Goal: Complete application form

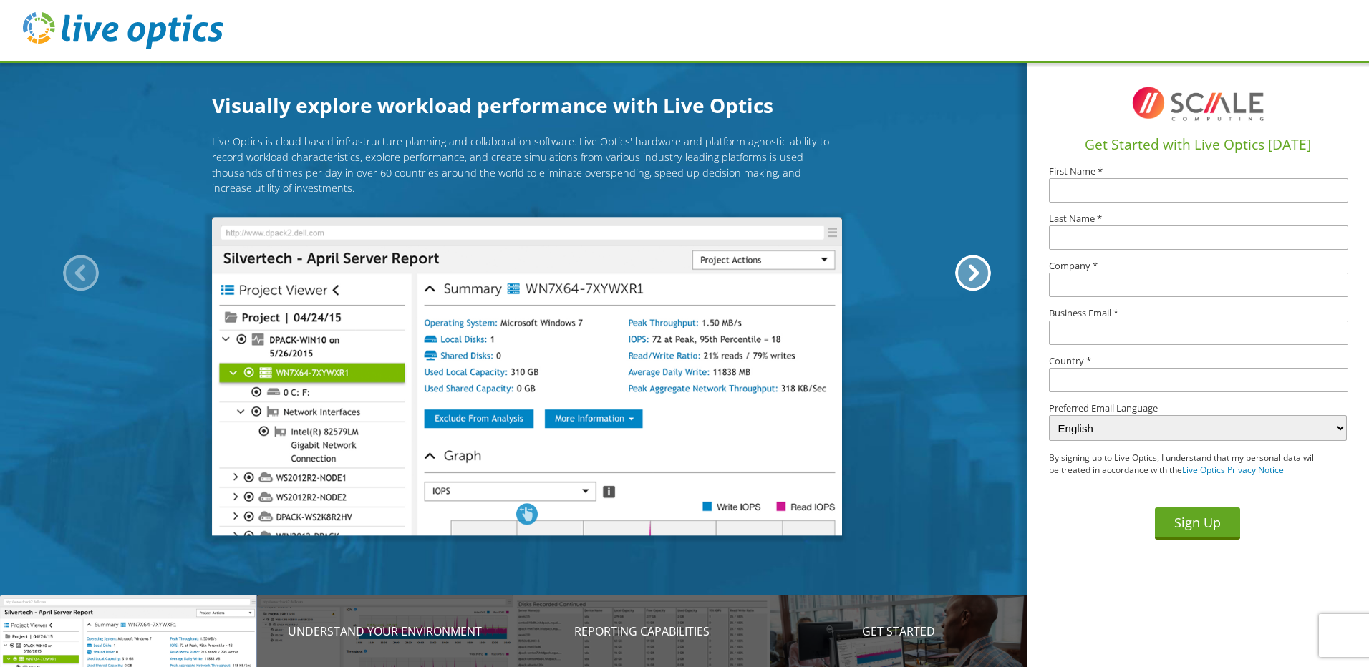
click at [1098, 196] on input "text" at bounding box center [1198, 190] width 299 height 24
type input "[PERSON_NAME]"
type input "Osborn"
type input "Duos Technologies"
type input "stephen.osborn@duostech.com"
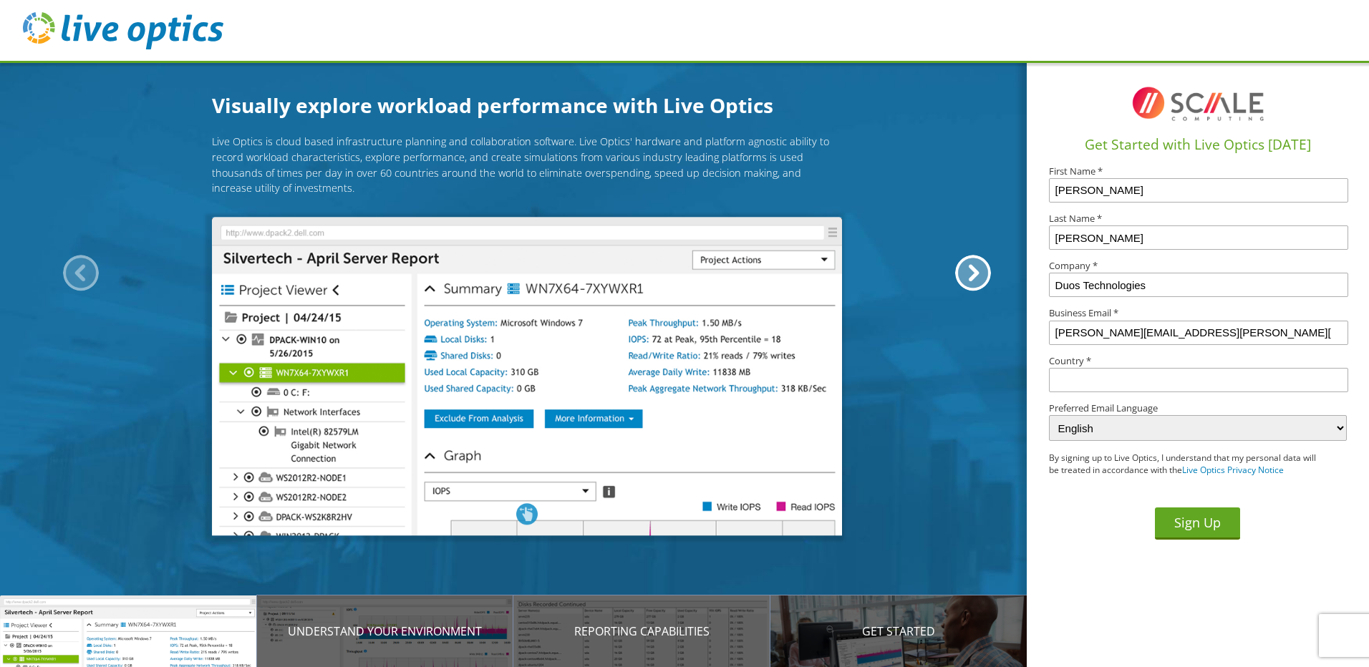
type input "United States"
click at [1188, 515] on button "Sign Up" at bounding box center [1197, 524] width 85 height 32
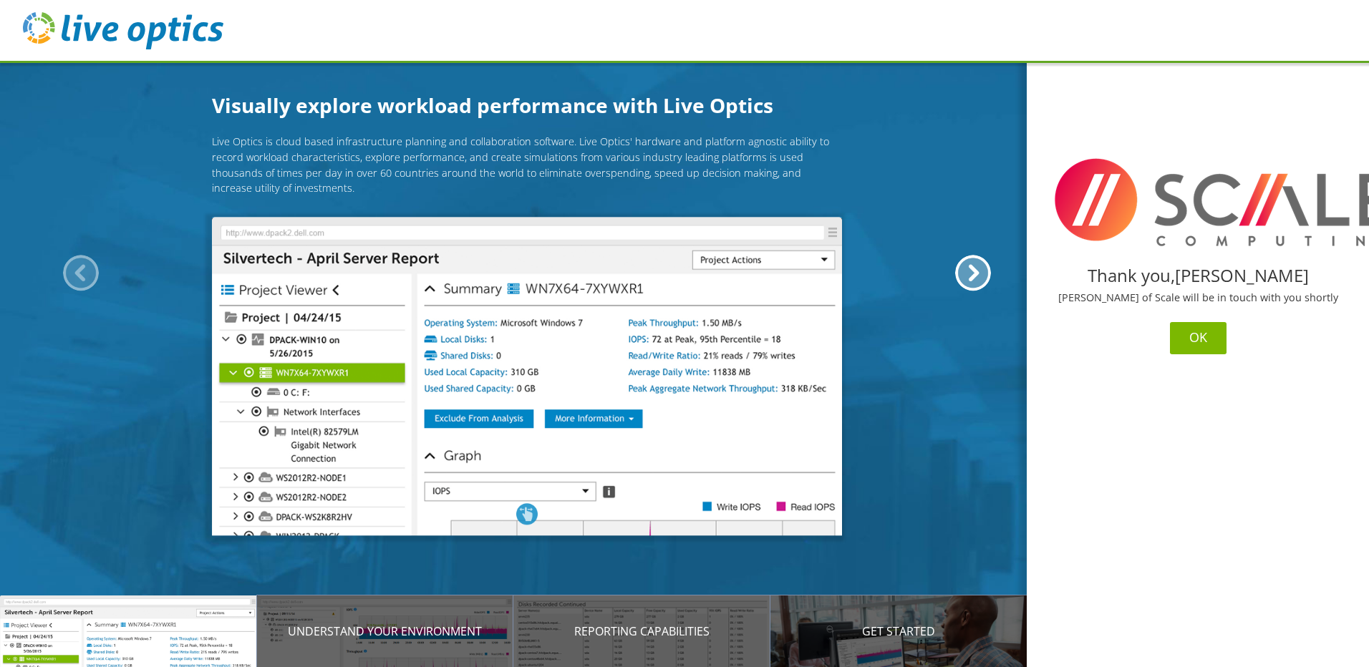
click at [1203, 341] on button "OK" at bounding box center [1198, 338] width 57 height 32
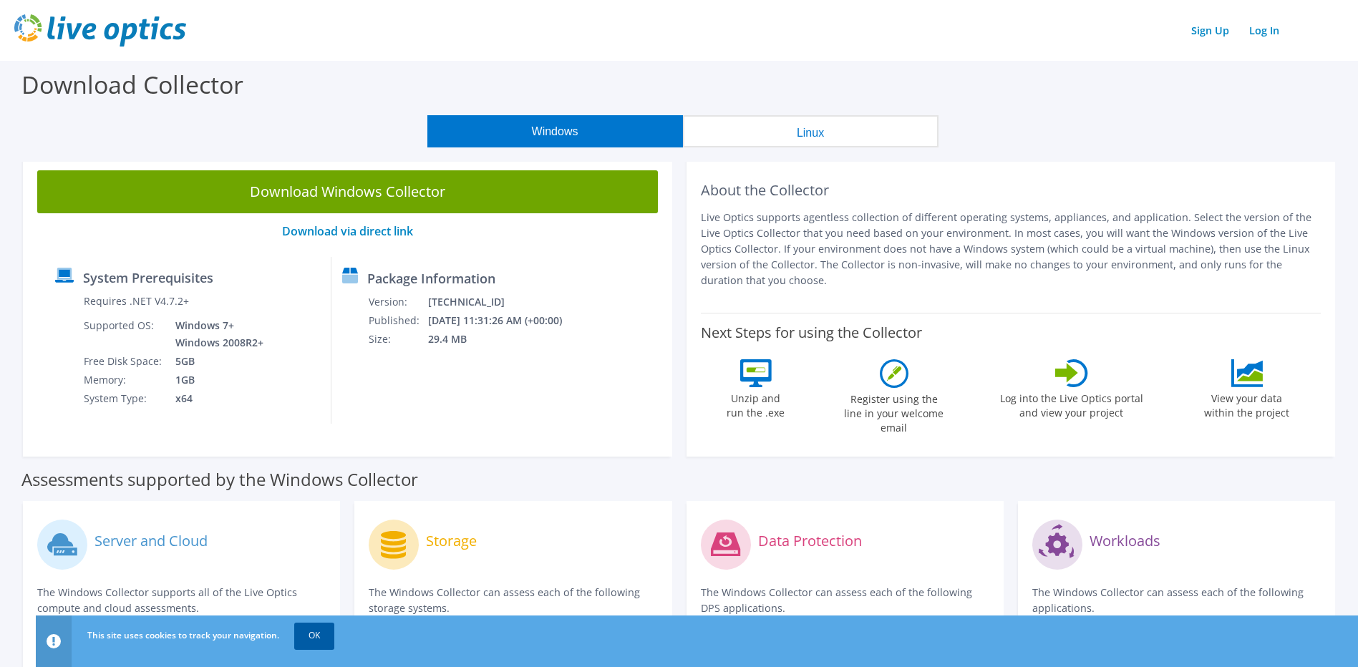
click at [311, 633] on link "OK" at bounding box center [314, 636] width 40 height 26
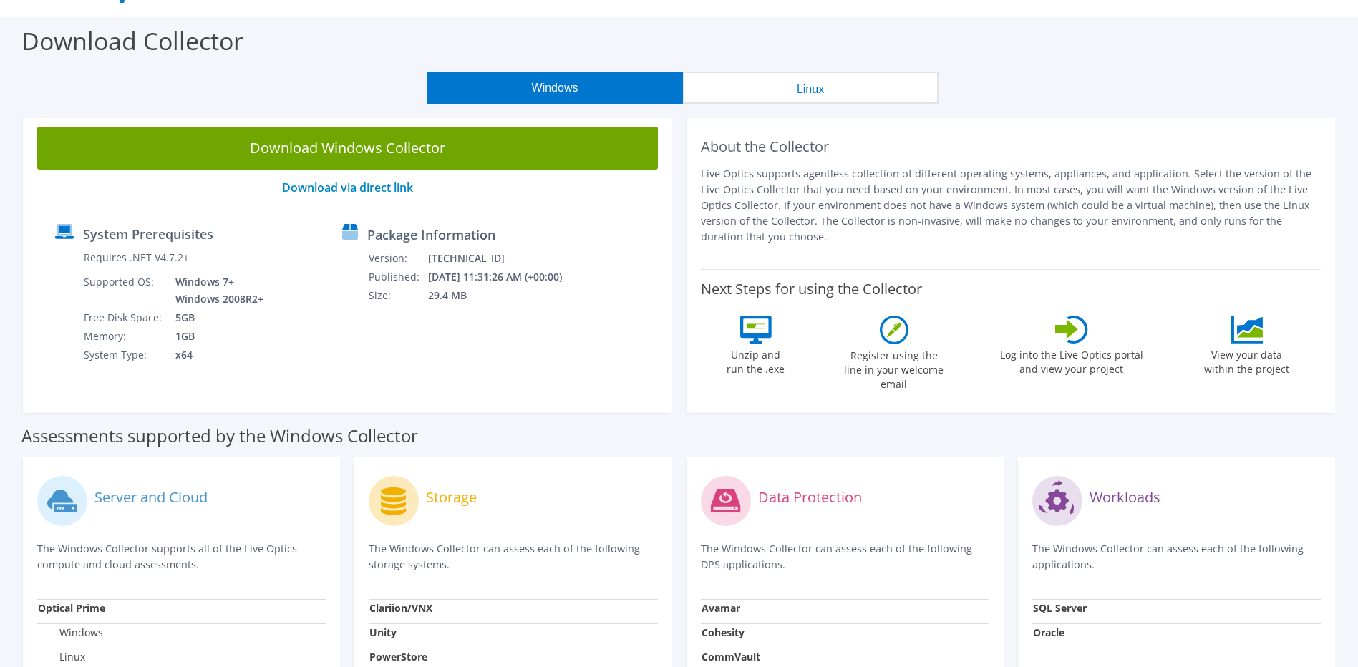
scroll to position [39, 0]
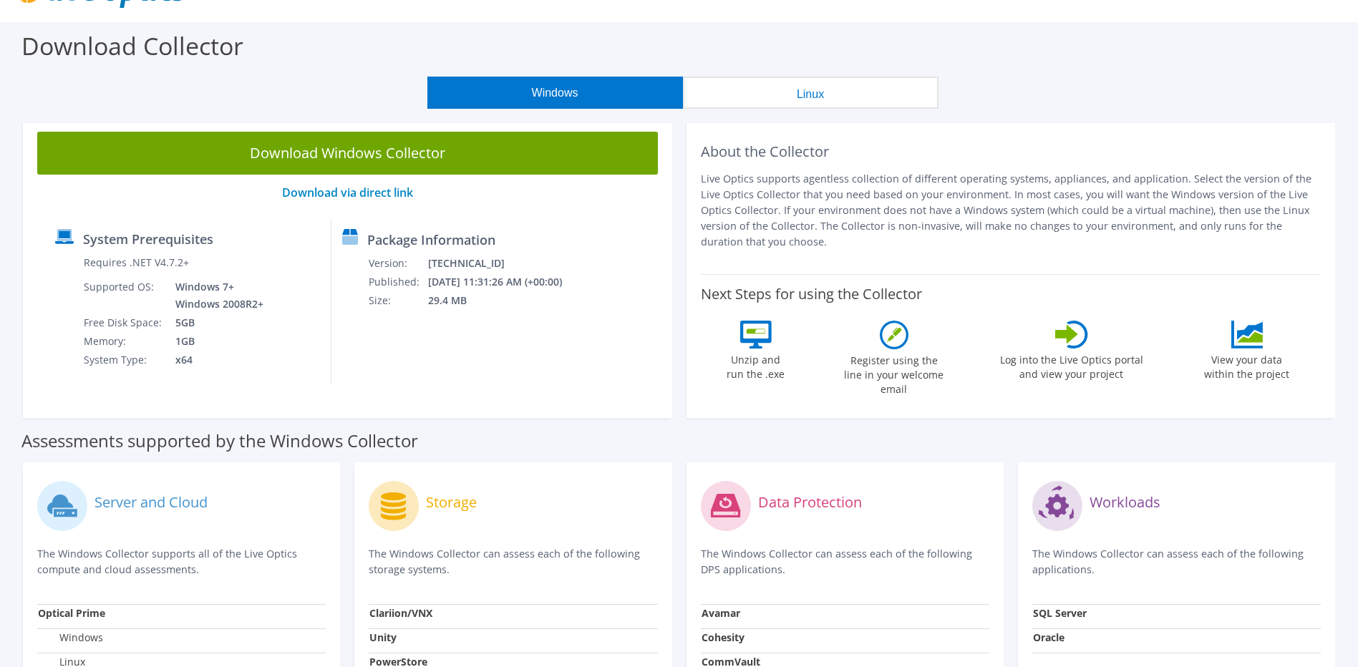
click at [750, 89] on button "Linux" at bounding box center [811, 93] width 256 height 32
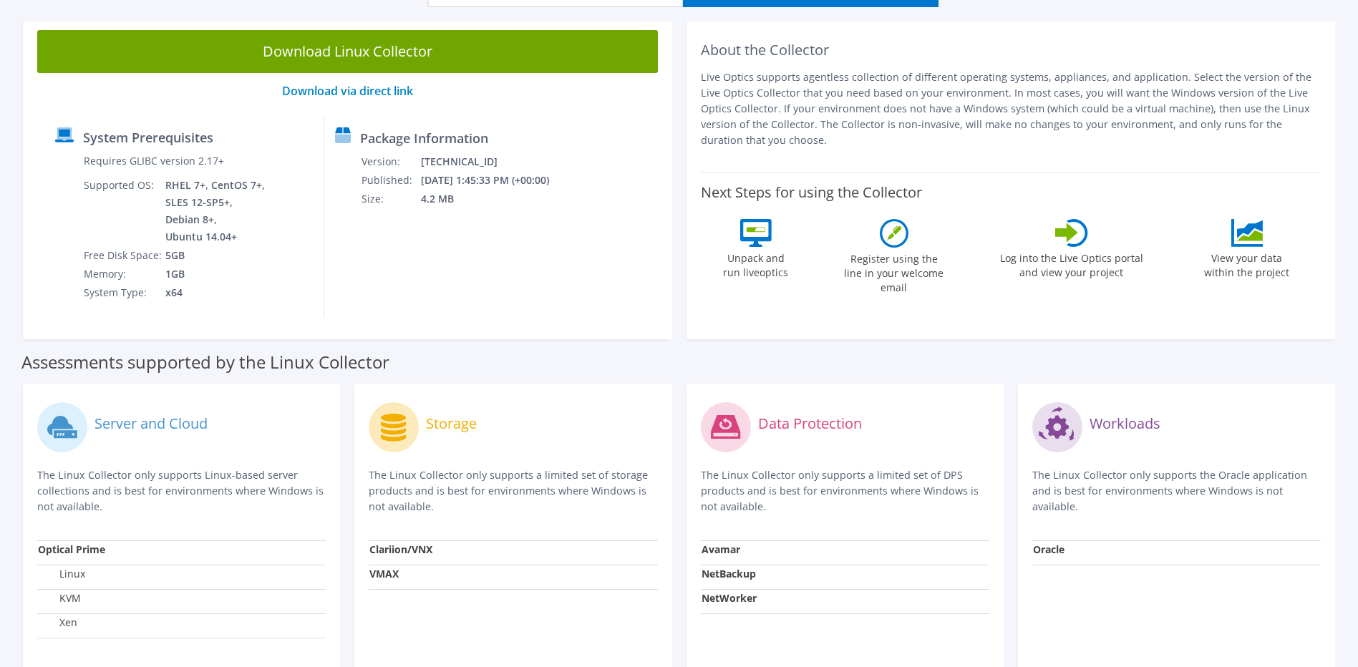
scroll to position [0, 0]
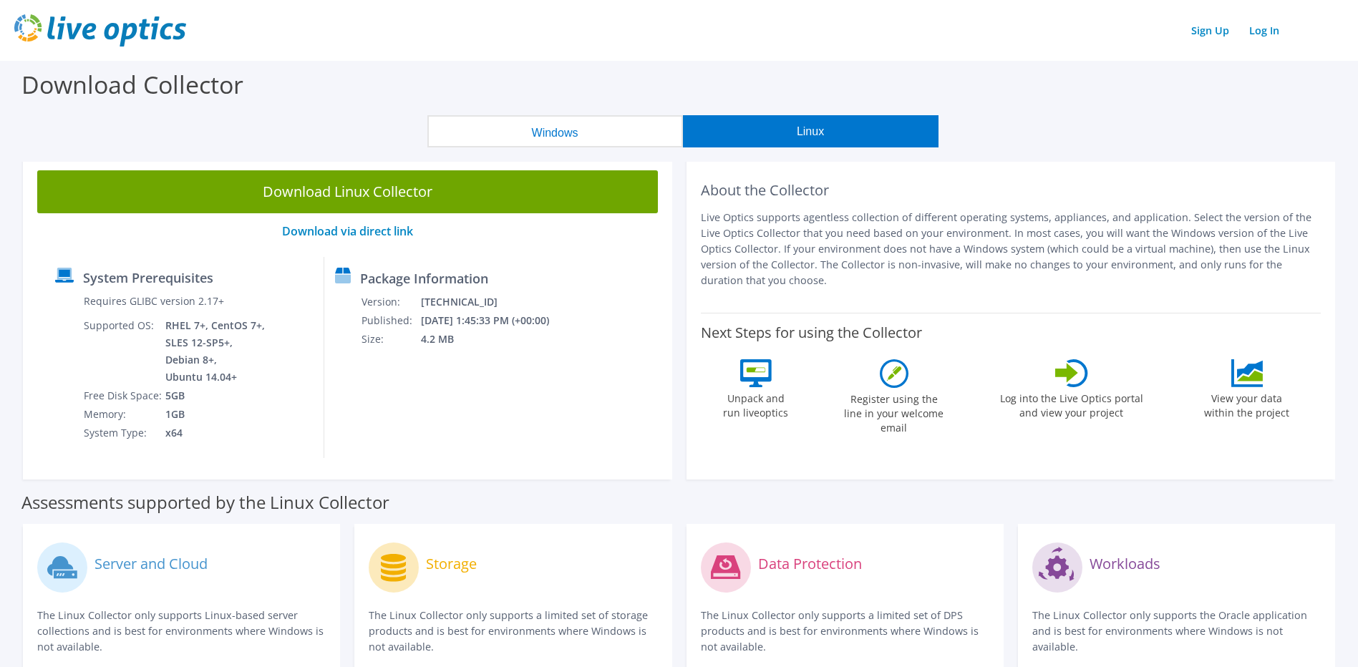
click at [535, 125] on button "Windows" at bounding box center [555, 131] width 256 height 32
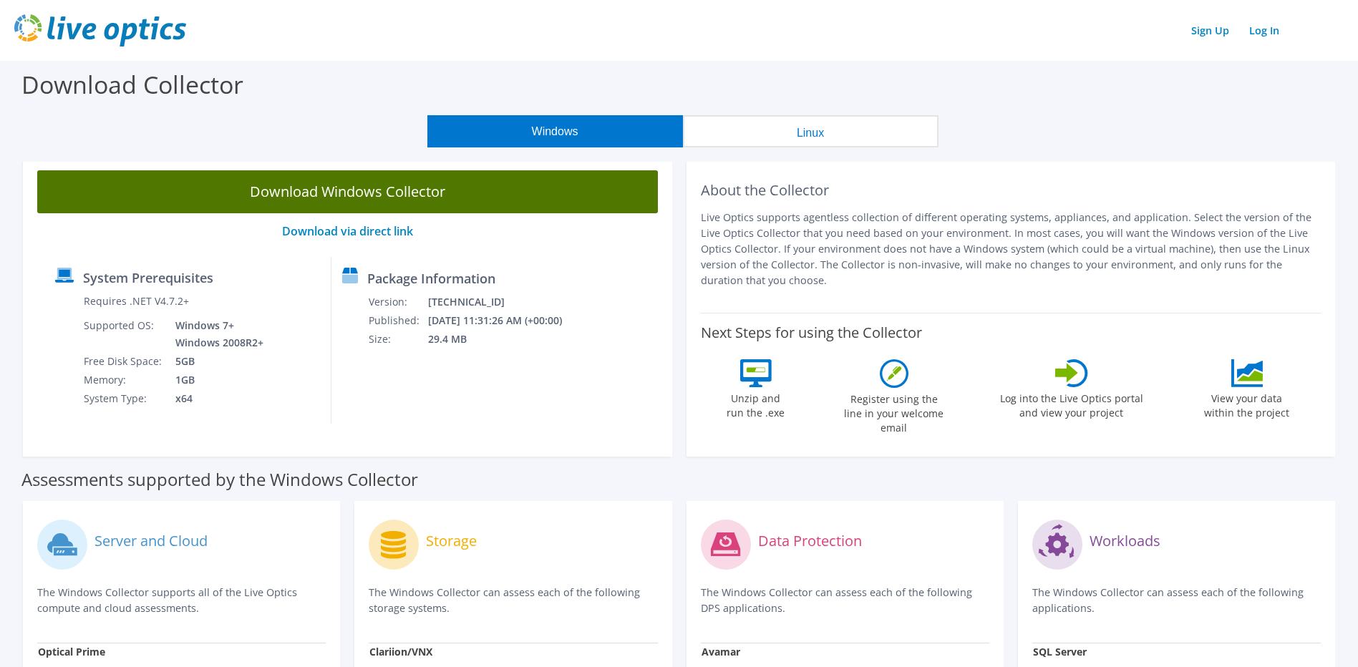
click at [349, 185] on link "Download Windows Collector" at bounding box center [347, 191] width 621 height 43
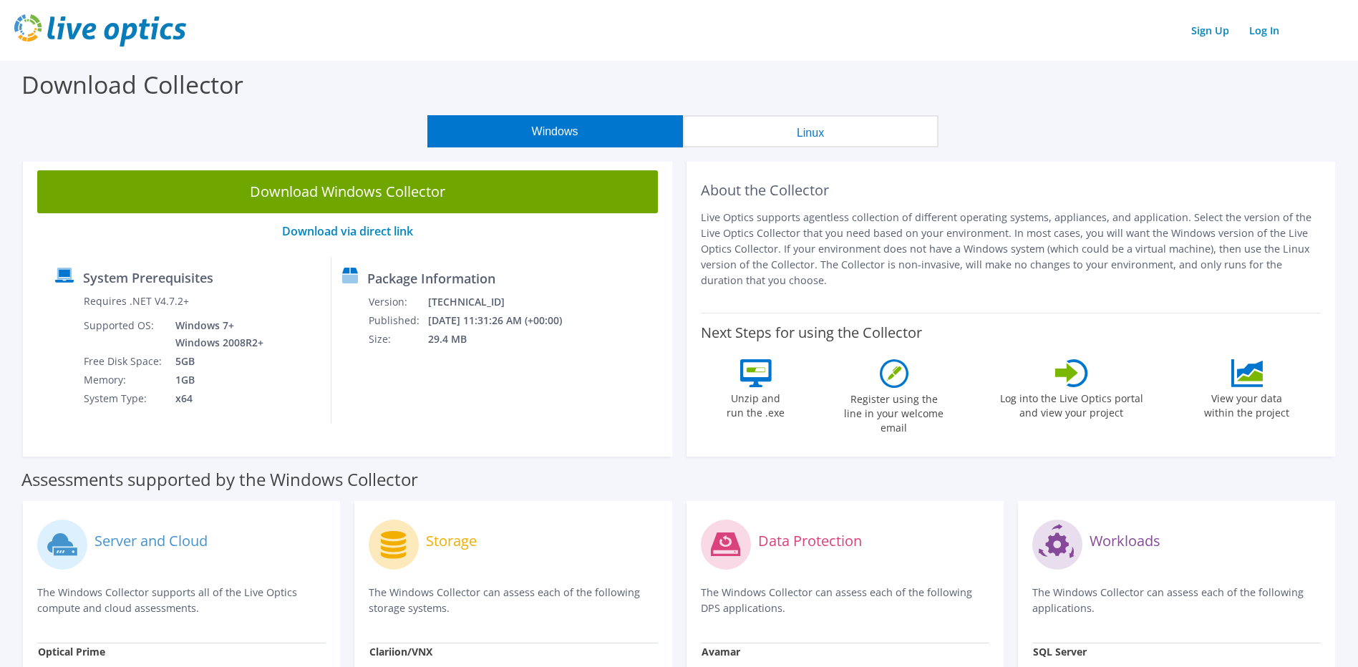
click at [1281, 130] on div "Windows Linux" at bounding box center [682, 131] width 1336 height 32
